Goal: Book appointment/travel/reservation

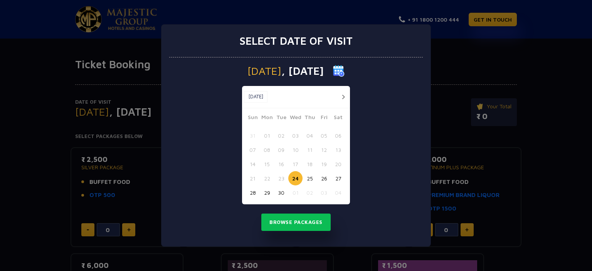
click at [344, 95] on button "button" at bounding box center [344, 97] width 10 height 10
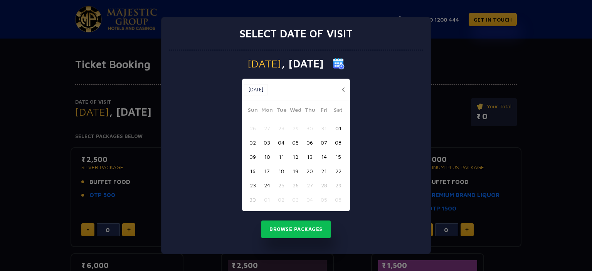
click at [343, 93] on button "button" at bounding box center [344, 90] width 10 height 10
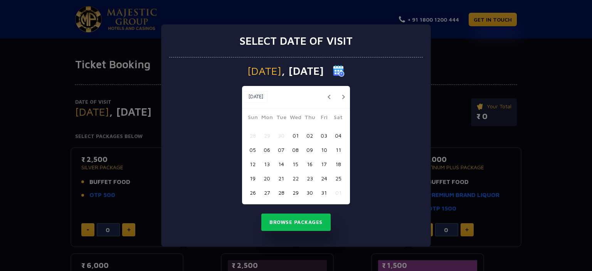
click at [341, 95] on button "button" at bounding box center [344, 97] width 10 height 10
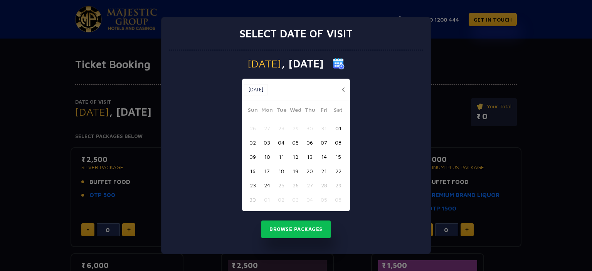
click at [267, 172] on button "17" at bounding box center [267, 171] width 14 height 14
click at [285, 235] on button "Browse Packages" at bounding box center [296, 230] width 69 height 18
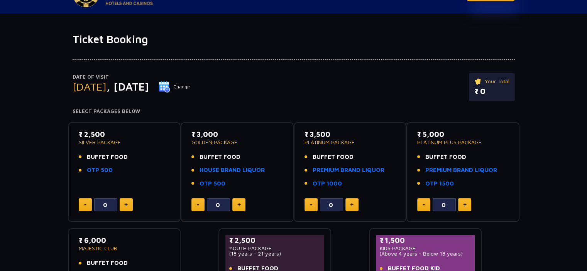
scroll to position [39, 0]
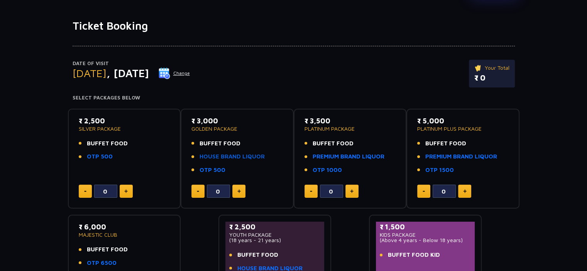
click at [236, 158] on link "HOUSE BRAND LIQUOR" at bounding box center [231, 156] width 65 height 9
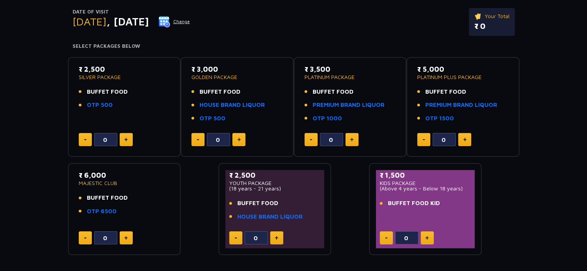
scroll to position [77, 0]
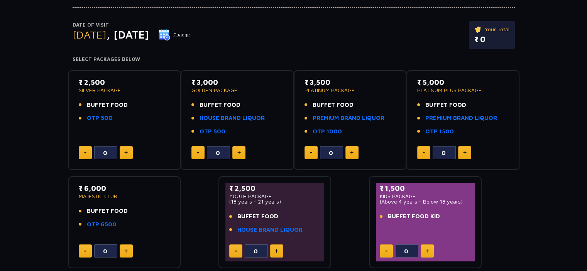
drag, startPoint x: 81, startPoint y: 80, endPoint x: 118, endPoint y: 80, distance: 36.3
click at [118, 80] on p "₹ 2,500" at bounding box center [124, 82] width 91 height 10
drag, startPoint x: 86, startPoint y: 104, endPoint x: 129, endPoint y: 105, distance: 43.2
click at [129, 105] on li "BUFFET FOOD" at bounding box center [124, 105] width 91 height 9
click at [102, 120] on link "OTP 500" at bounding box center [100, 118] width 26 height 9
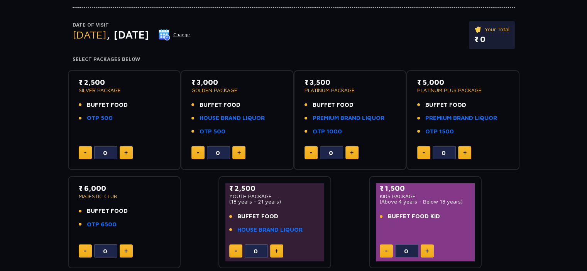
click at [220, 123] on ul "BUFFET FOOD HOUSE BRAND LIQUOR OTP 500" at bounding box center [236, 118] width 91 height 35
click at [219, 118] on link "HOUSE BRAND LIQUOR" at bounding box center [231, 118] width 65 height 9
